Goal: Transaction & Acquisition: Purchase product/service

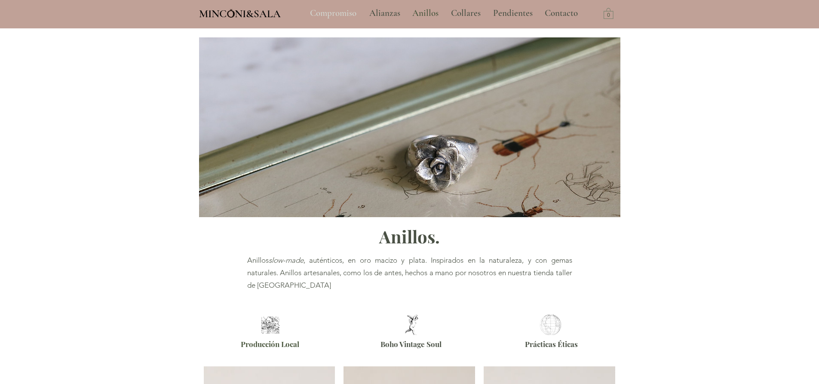
click at [350, 11] on p "Compromiso" at bounding box center [333, 13] width 55 height 21
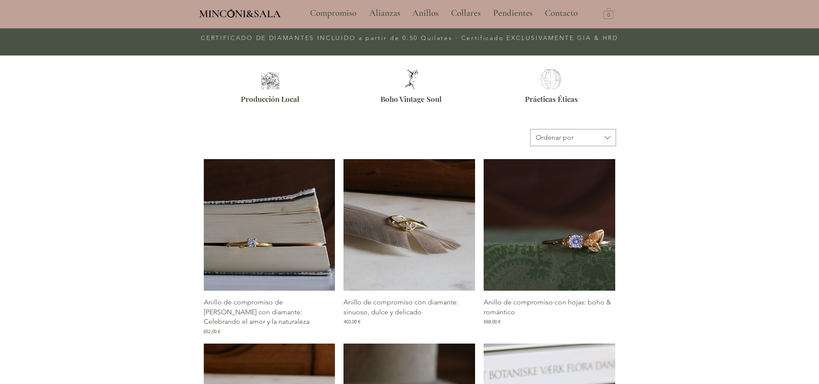
scroll to position [344, 0]
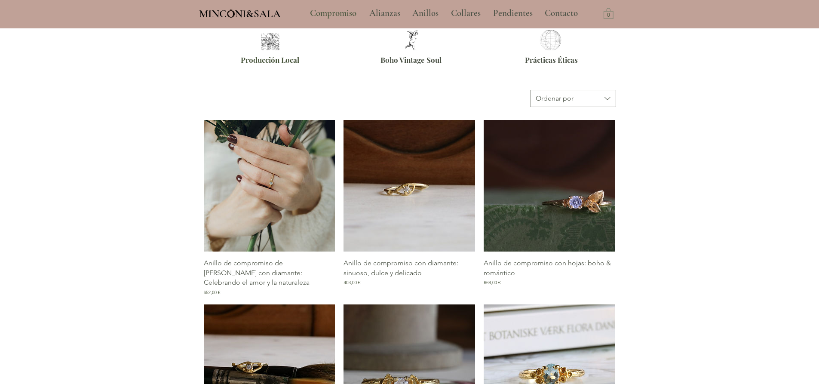
click at [255, 204] on img "Galería de Anillo de compromiso de rama con diamante: Celebrando el amor y la n…" at bounding box center [270, 186] width 132 height 132
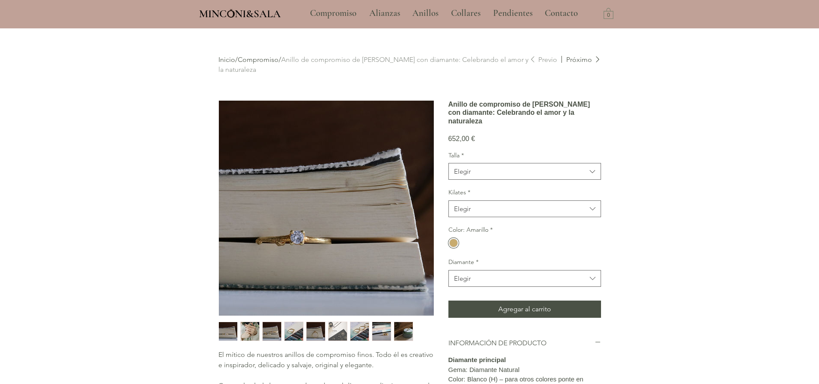
click at [249, 326] on img "2 / 9" at bounding box center [250, 331] width 18 height 18
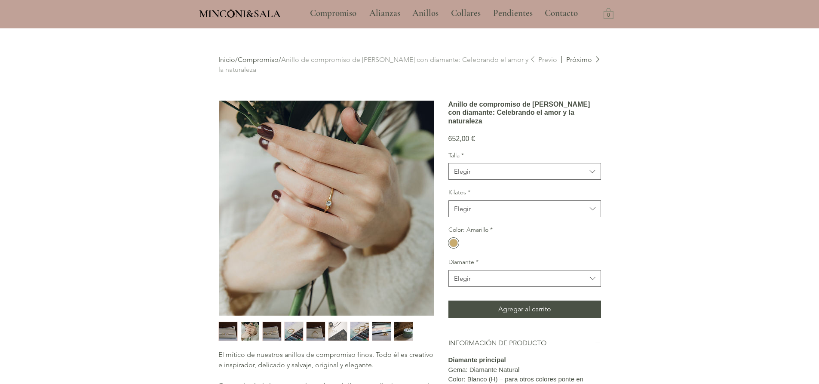
click at [276, 324] on img "3 / 9" at bounding box center [272, 331] width 18 height 18
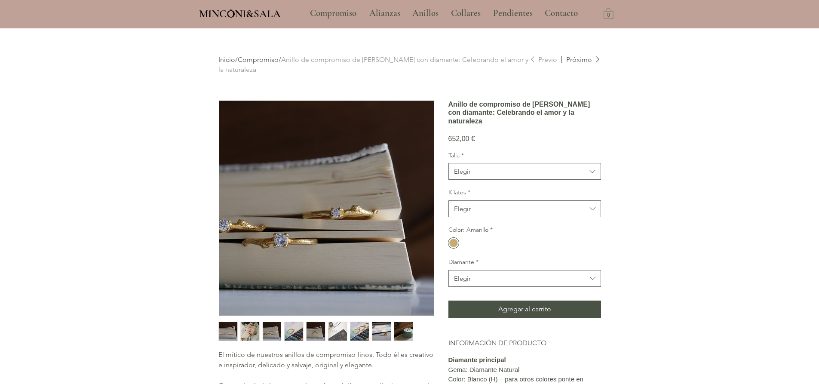
click at [300, 329] on img "4 / 9" at bounding box center [294, 331] width 18 height 18
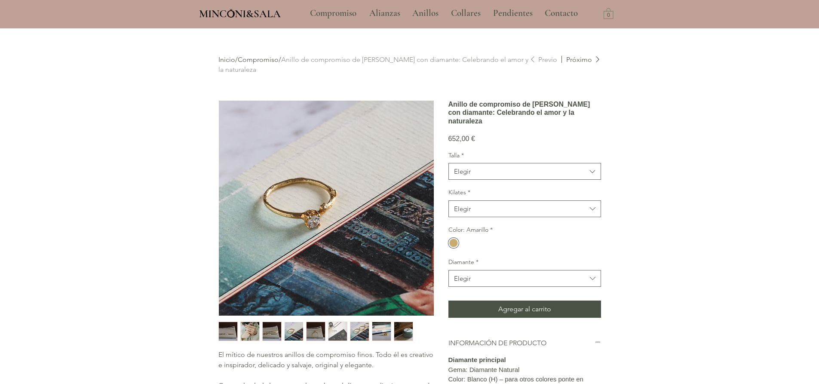
click at [324, 333] on img "5 / 9" at bounding box center [316, 331] width 18 height 18
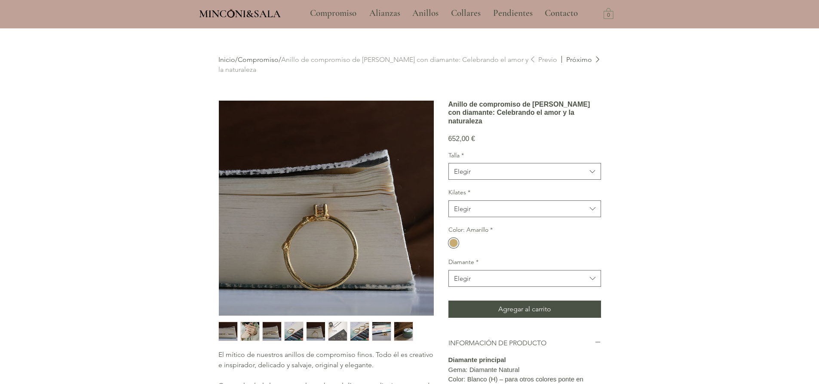
drag, startPoint x: 343, startPoint y: 337, endPoint x: 360, endPoint y: 334, distance: 16.6
click at [344, 337] on img "6 / 9" at bounding box center [337, 331] width 18 height 18
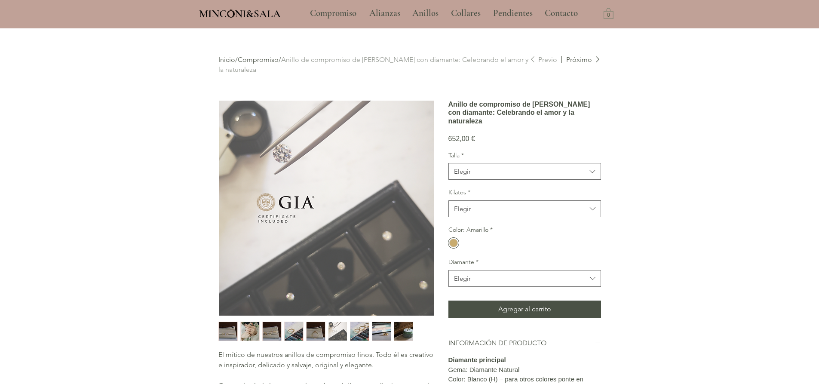
click at [360, 334] on img "7 / 9" at bounding box center [359, 331] width 18 height 18
